Goal: Task Accomplishment & Management: Manage account settings

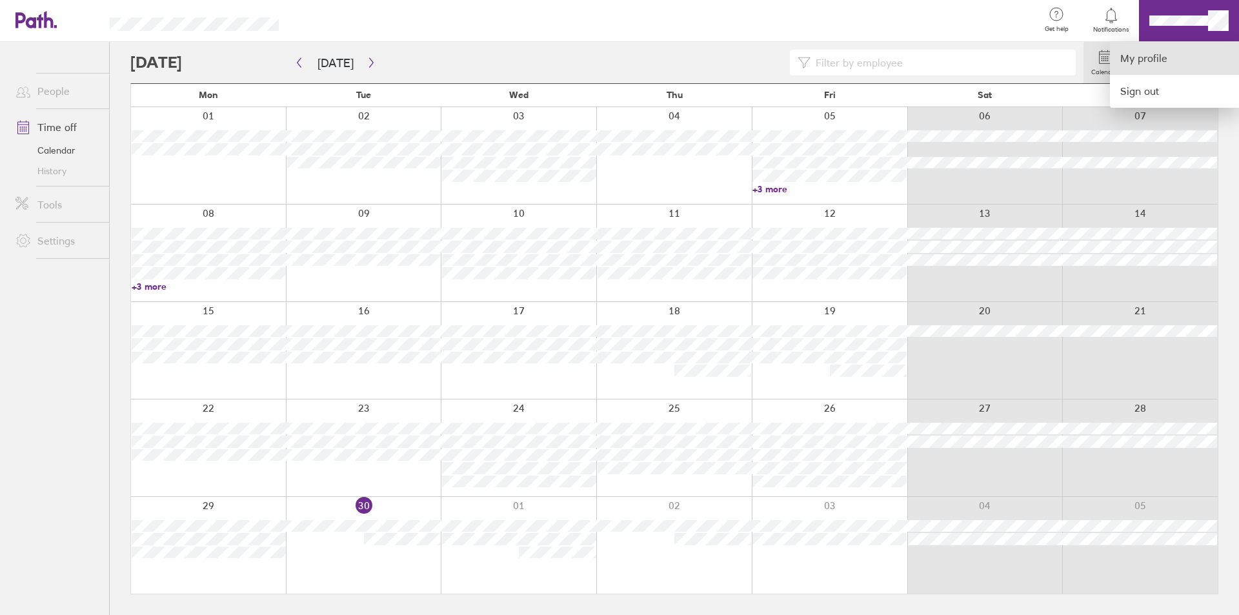
click at [1150, 55] on link "My profile" at bounding box center [1174, 58] width 129 height 33
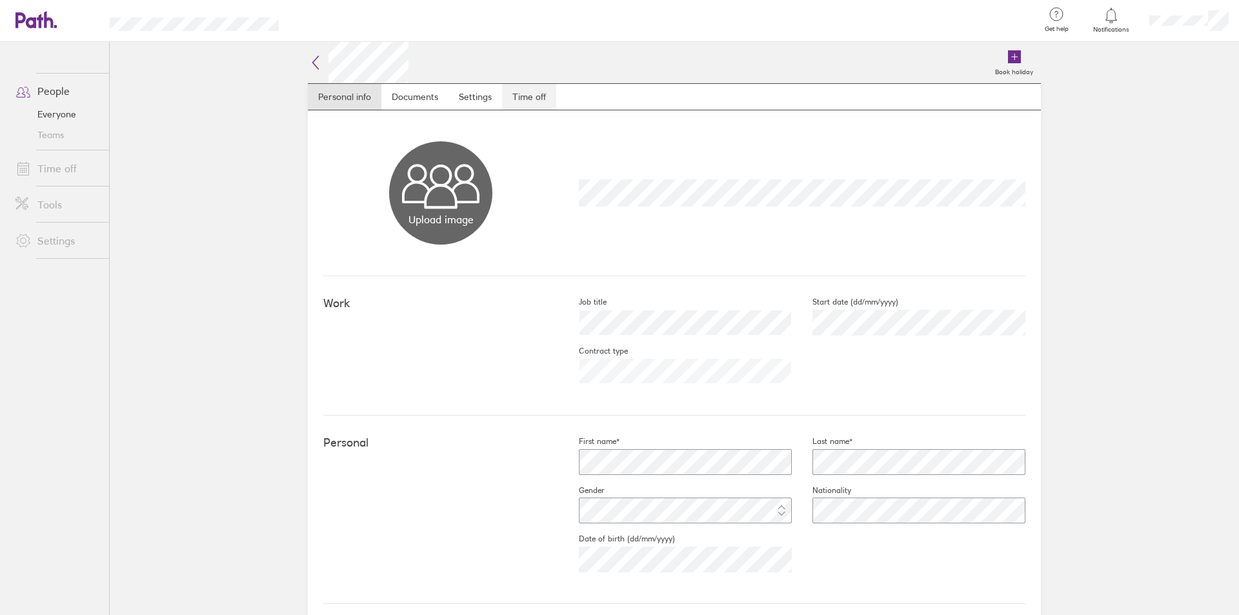
click at [532, 96] on link "Time off" at bounding box center [529, 97] width 54 height 26
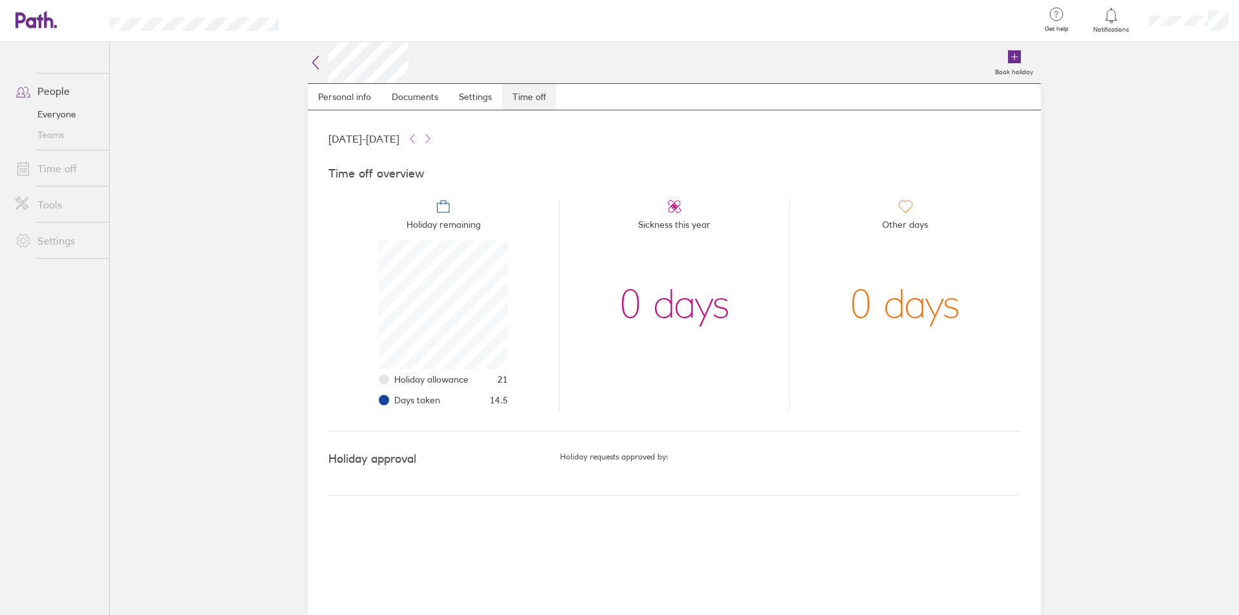
scroll to position [129, 129]
